Goal: Book appointment/travel/reservation

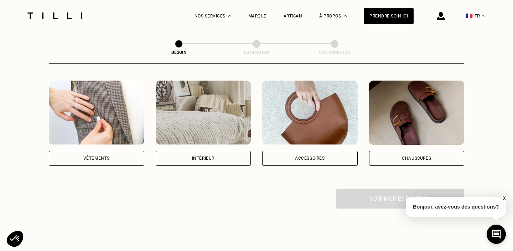
scroll to position [145, 0]
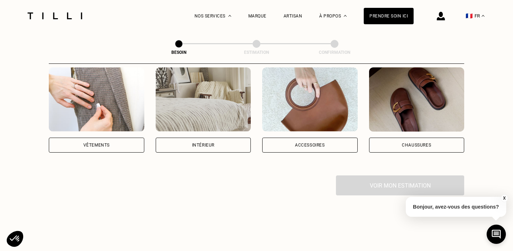
click at [115, 140] on div "Vêtements" at bounding box center [96, 144] width 95 height 15
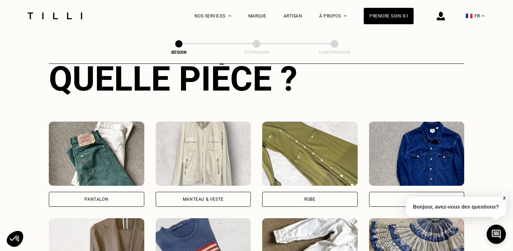
scroll to position [287, 0]
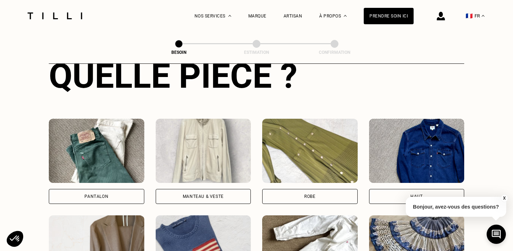
click at [113, 189] on div "Pantalon" at bounding box center [96, 196] width 95 height 15
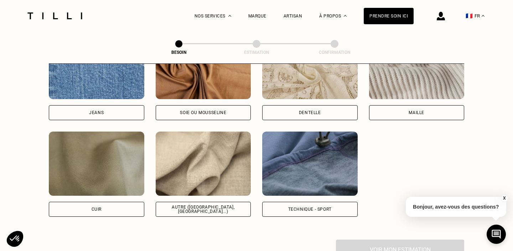
scroll to position [804, 0]
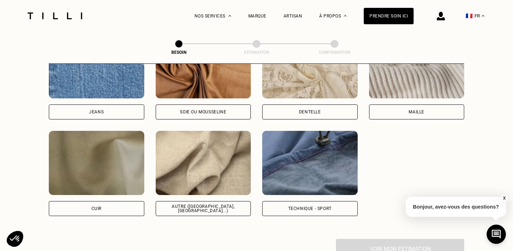
click at [106, 104] on div "Jeans" at bounding box center [96, 111] width 95 height 15
select select "FR"
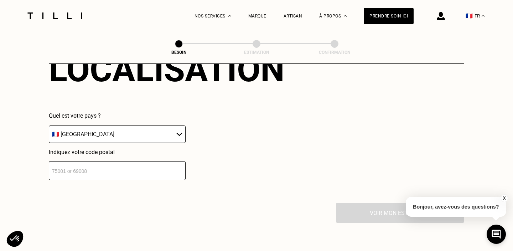
scroll to position [1031, 0]
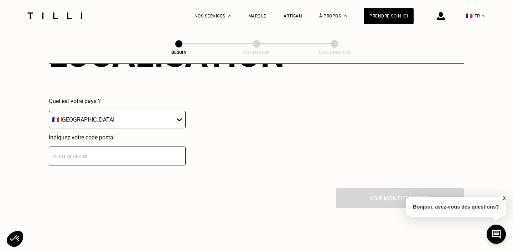
click at [121, 150] on input "number" at bounding box center [117, 155] width 137 height 19
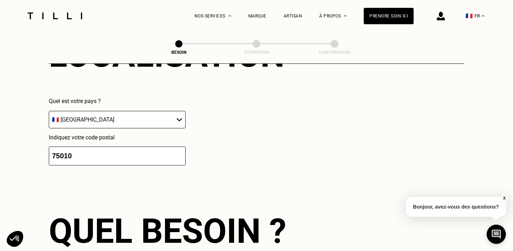
type input "75010"
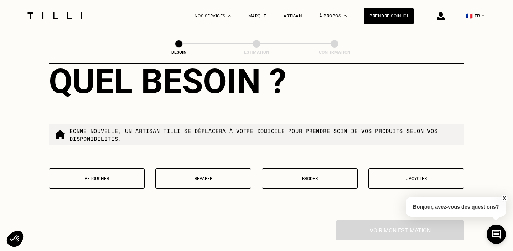
scroll to position [1186, 0]
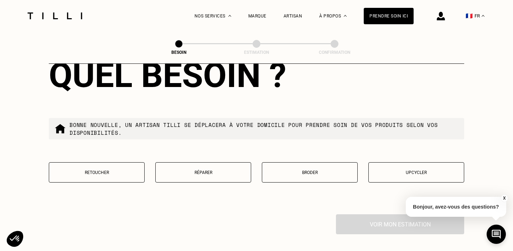
click at [108, 170] on p "Retoucher" at bounding box center [97, 172] width 88 height 5
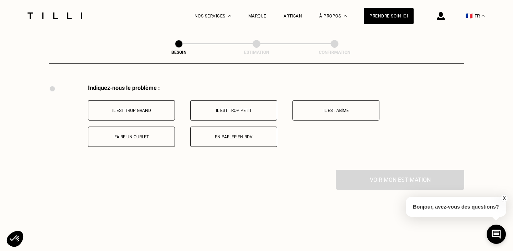
scroll to position [1320, 0]
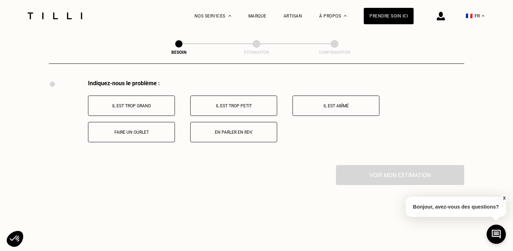
click at [132, 127] on button "Faire un ourlet" at bounding box center [131, 132] width 87 height 20
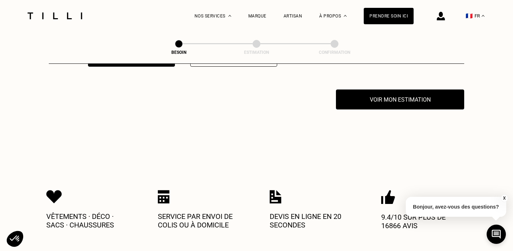
scroll to position [1397, 0]
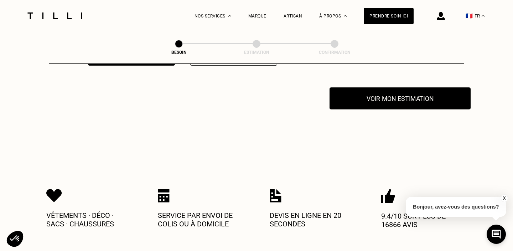
click at [367, 89] on button "Voir mon estimation" at bounding box center [399, 98] width 141 height 22
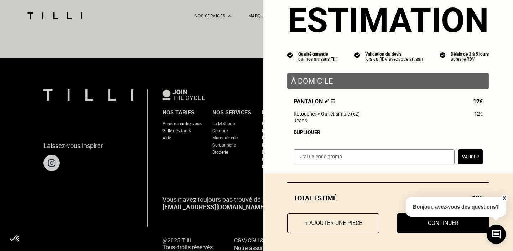
scroll to position [1632, 0]
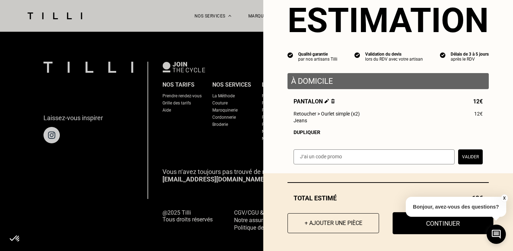
click at [421, 227] on button "Continuer" at bounding box center [442, 223] width 101 height 22
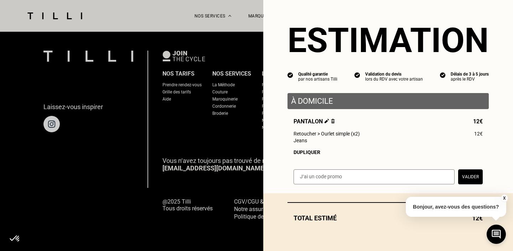
scroll to position [467, 0]
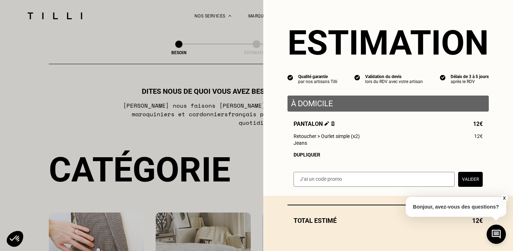
select select "FR"
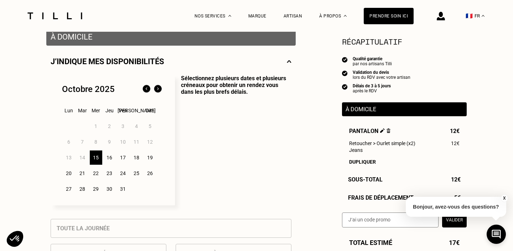
scroll to position [166, 0]
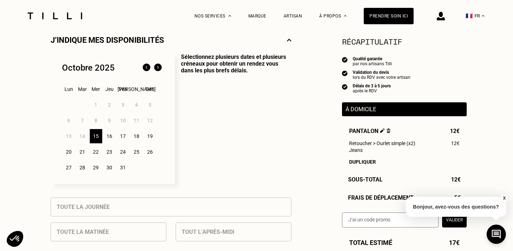
click at [135, 135] on div "18" at bounding box center [136, 136] width 12 height 14
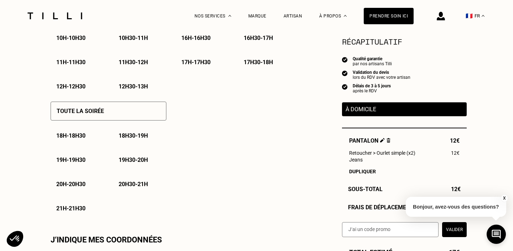
scroll to position [590, 0]
